Goal: Task Accomplishment & Management: Complete application form

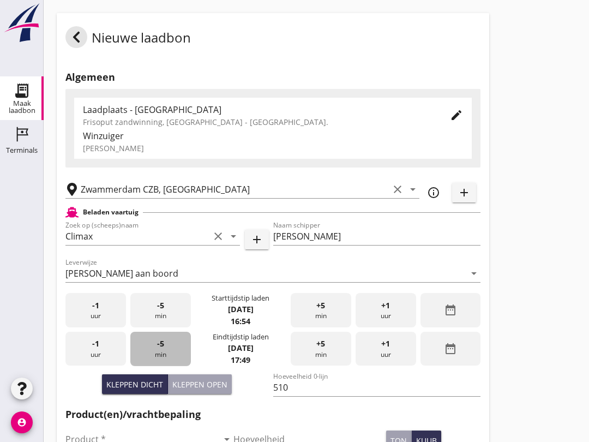
click at [166, 358] on div "-5 min" at bounding box center [160, 349] width 61 height 34
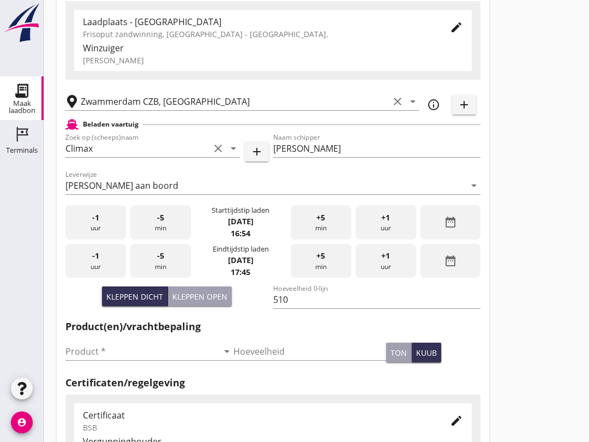
scroll to position [86, 0]
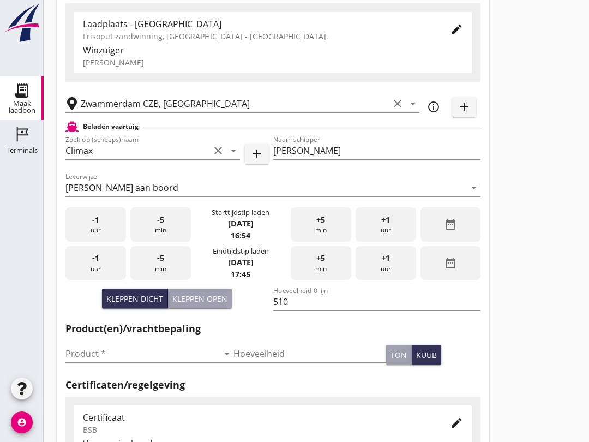
click at [117, 362] on input "Product *" at bounding box center [141, 353] width 153 height 17
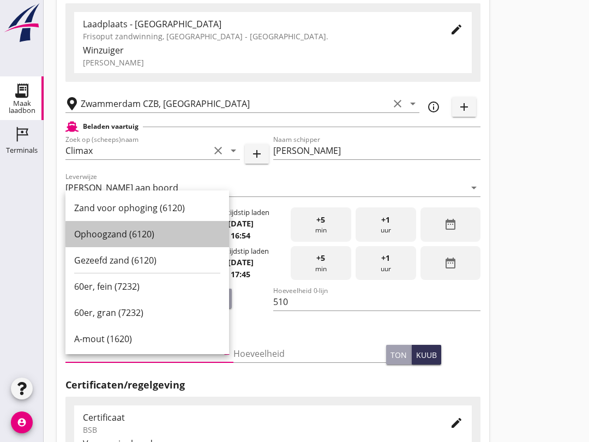
click at [152, 234] on div "Ophoogzand (6120)" at bounding box center [147, 233] width 146 height 13
type input "Ophoogzand (6120)"
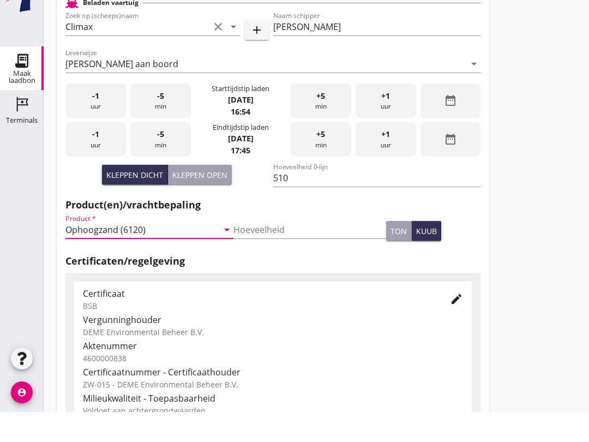
scroll to position [347, 0]
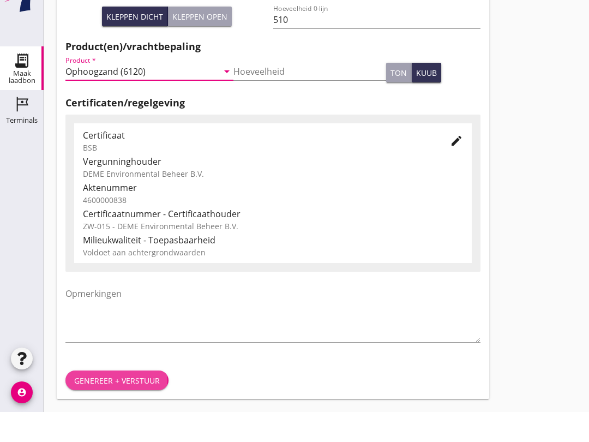
click at [135, 405] on div "Genereer + verstuur" at bounding box center [117, 410] width 86 height 11
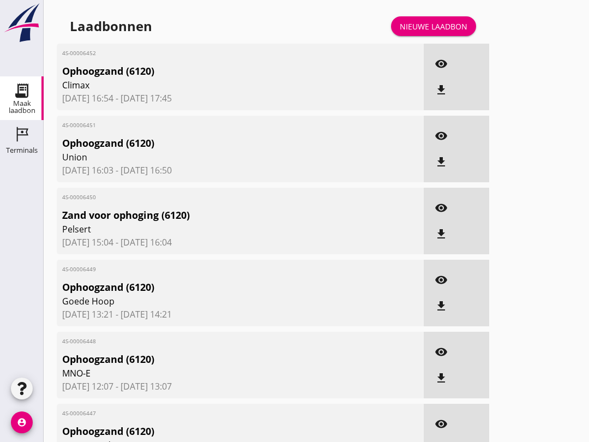
click at [435, 28] on link "Nieuwe laadbon" at bounding box center [433, 26] width 85 height 20
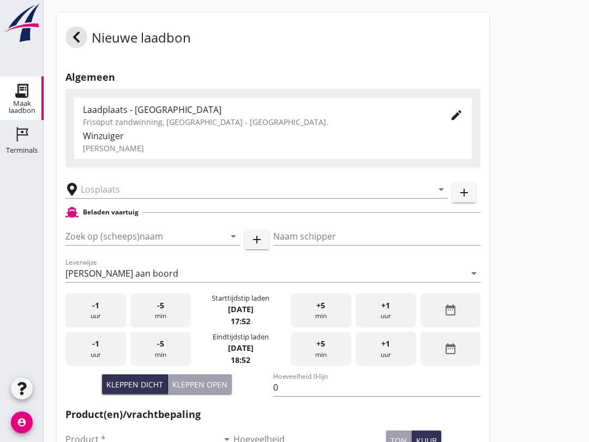
click at [122, 245] on input "Zoek op (scheeps)naam" at bounding box center [137, 235] width 144 height 17
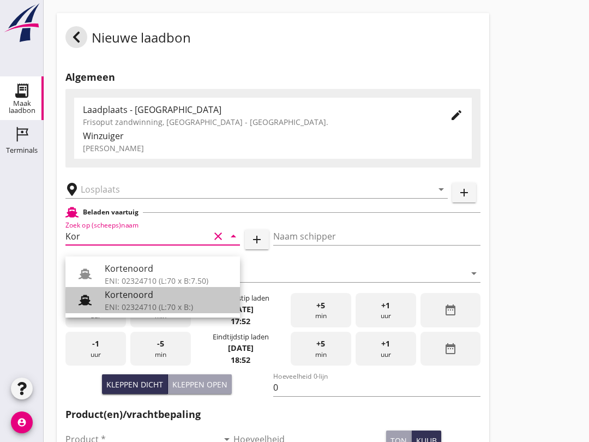
click at [132, 299] on div "Kortenoord" at bounding box center [168, 294] width 127 height 13
type input "Kortenoord"
type input "[PERSON_NAME]/[PERSON_NAME]"
type input "621"
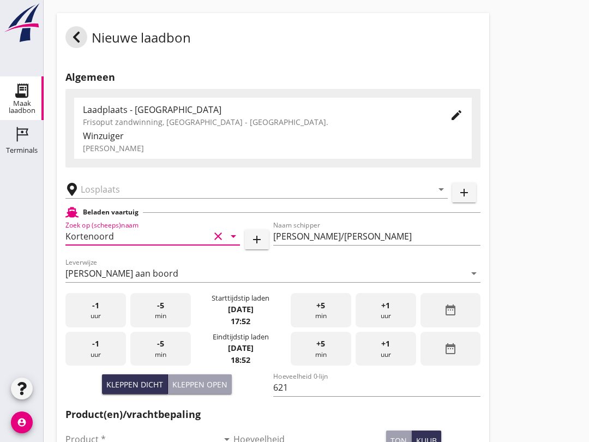
click at [144, 198] on input "text" at bounding box center [249, 189] width 337 height 17
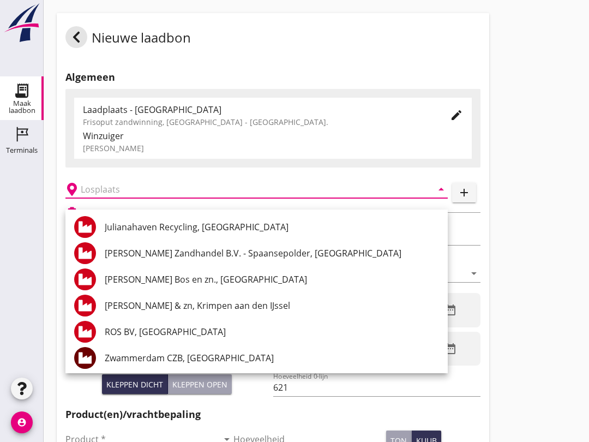
click at [289, 252] on div "[PERSON_NAME] Zandhandel B.V. - Spaansepolder, [GEOGRAPHIC_DATA]" at bounding box center [272, 253] width 334 height 13
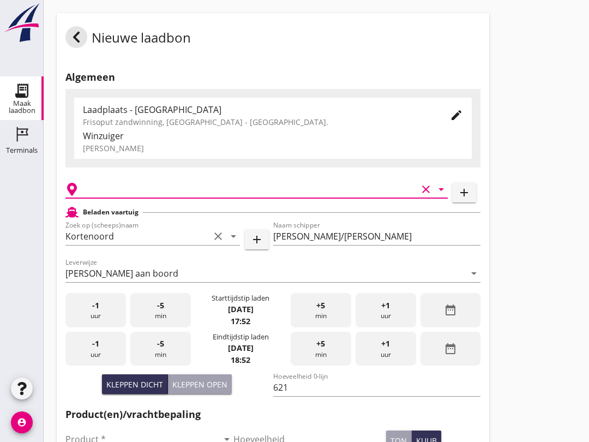
type input "[PERSON_NAME] Zandhandel B.V. - Spaansepolder, [GEOGRAPHIC_DATA]"
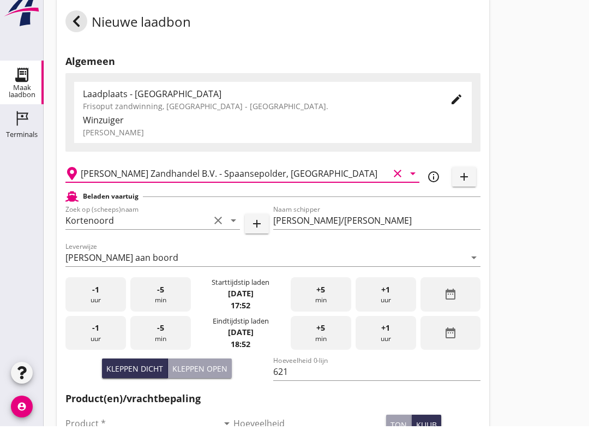
scroll to position [27, 0]
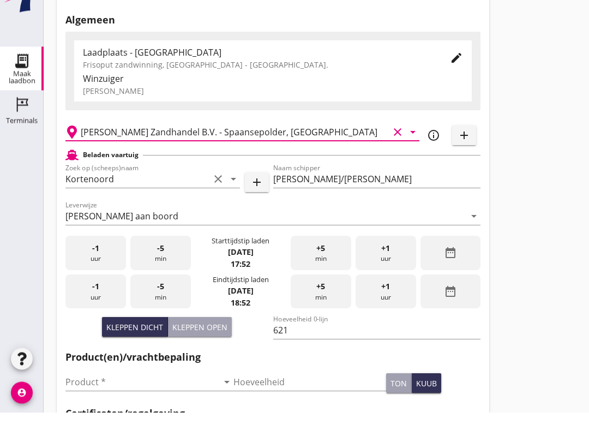
click at [207, 351] on div "Kleppen open" at bounding box center [199, 356] width 55 height 11
type input "518"
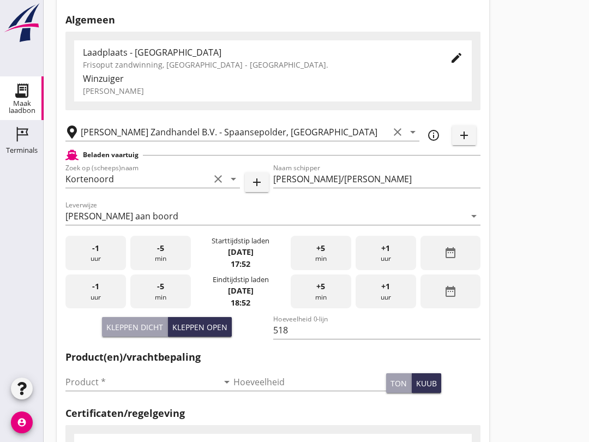
click at [135, 389] on input "Product *" at bounding box center [141, 381] width 153 height 17
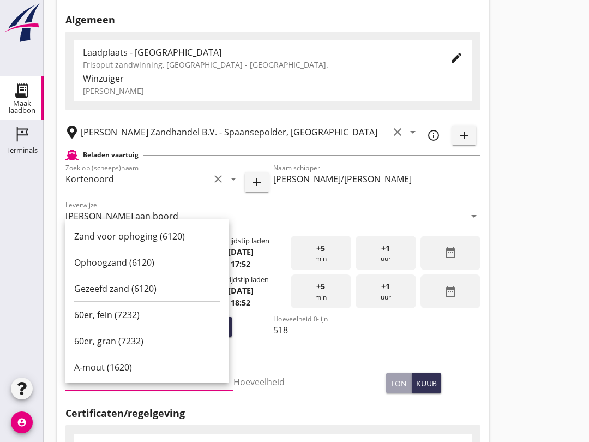
scroll to position [212, 0]
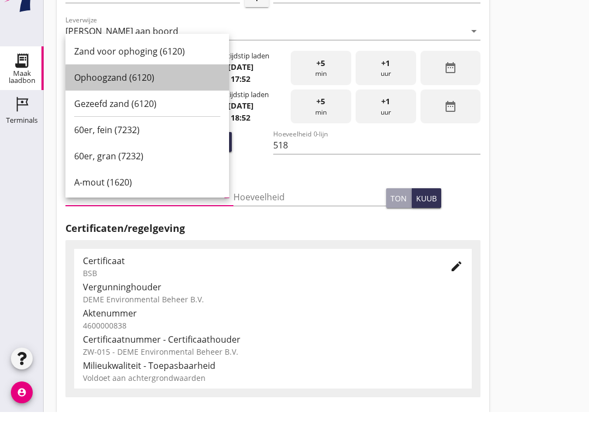
click at [144, 101] on div "Ophoogzand (6120)" at bounding box center [147, 107] width 146 height 13
type input "Ophoogzand (6120)"
